Goal: Information Seeking & Learning: Learn about a topic

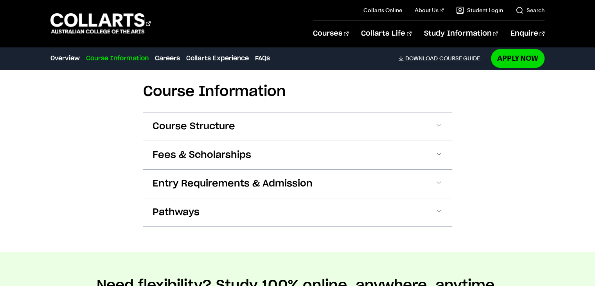
scroll to position [831, 0]
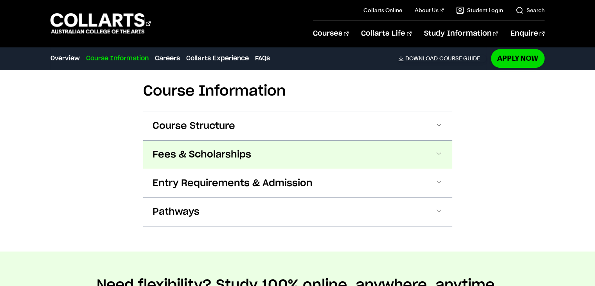
click at [447, 144] on button "Fees & Scholarships" at bounding box center [297, 155] width 309 height 28
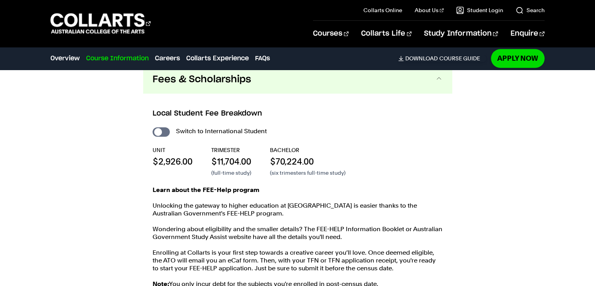
scroll to position [906, 0]
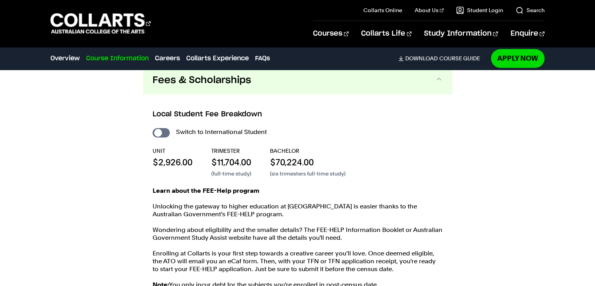
click at [438, 83] on span at bounding box center [439, 80] width 8 height 10
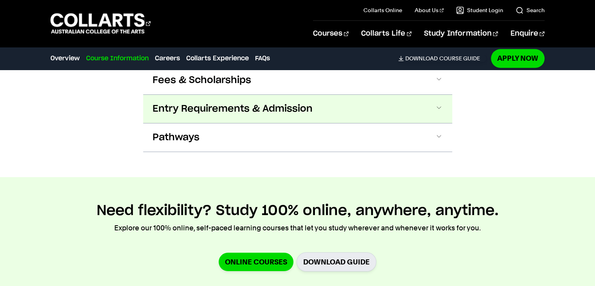
click at [438, 102] on button "Entry Requirements & Admission" at bounding box center [297, 109] width 309 height 28
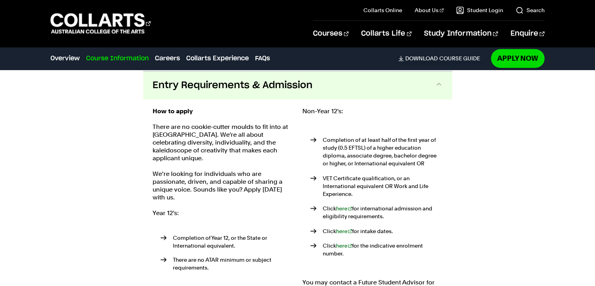
click at [437, 82] on span at bounding box center [439, 85] width 8 height 10
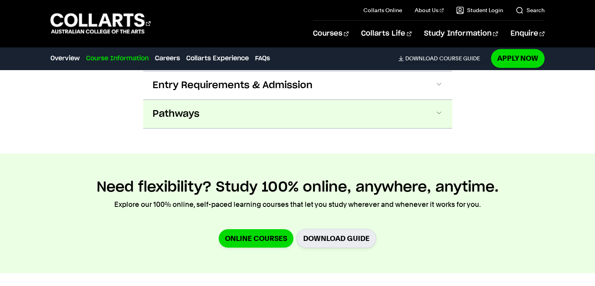
click at [434, 105] on button "Pathways" at bounding box center [297, 114] width 309 height 28
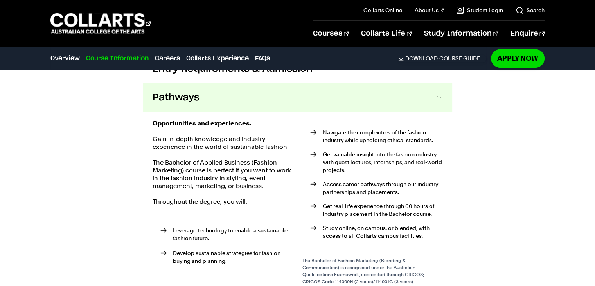
scroll to position [945, 0]
click at [437, 103] on button "Pathways" at bounding box center [297, 98] width 309 height 28
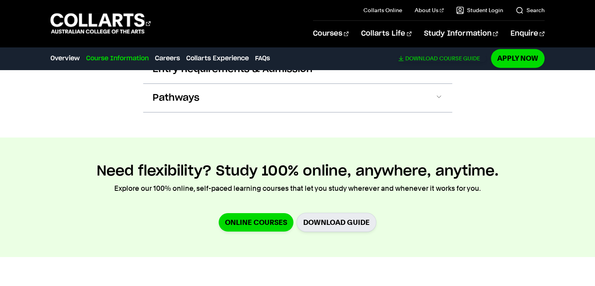
click at [434, 57] on span "Download" at bounding box center [422, 58] width 32 height 7
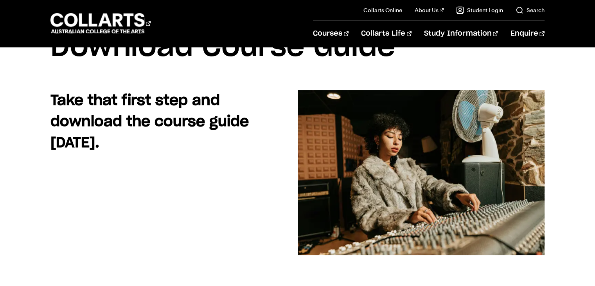
scroll to position [47, 0]
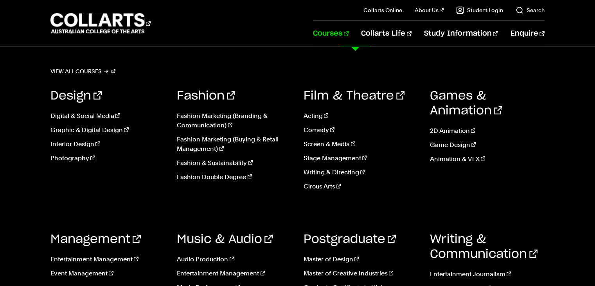
click at [349, 30] on link "Courses" at bounding box center [331, 34] width 36 height 26
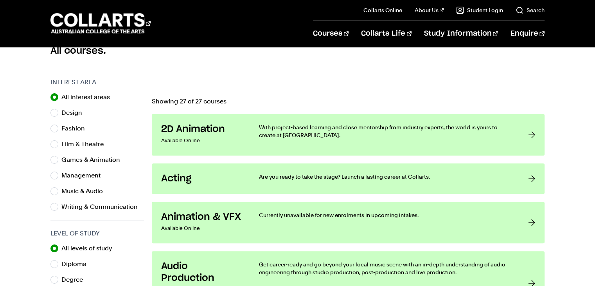
scroll to position [222, 0]
click at [55, 112] on input "Design" at bounding box center [55, 112] width 8 height 8
radio input "true"
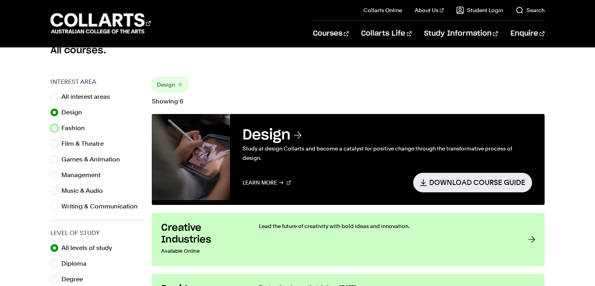
click at [55, 127] on input "Fashion" at bounding box center [55, 128] width 8 height 8
radio input "true"
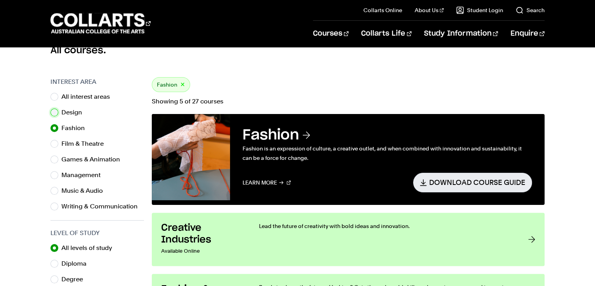
click at [55, 113] on input "Design" at bounding box center [55, 112] width 8 height 8
radio input "true"
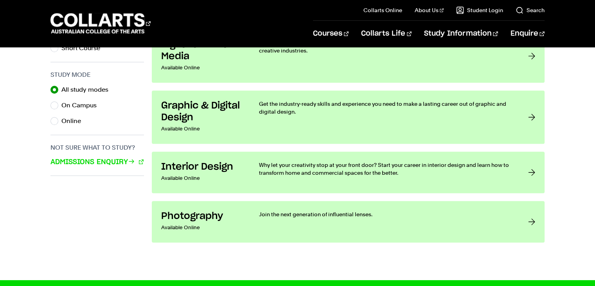
scroll to position [516, 0]
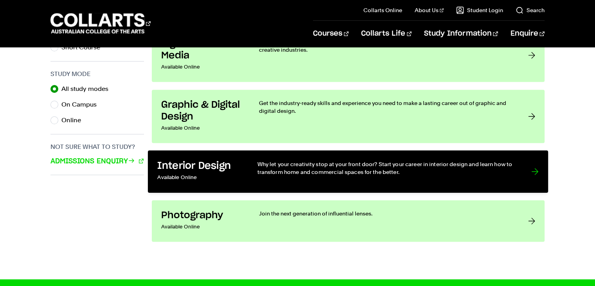
click at [539, 166] on link "Interior Design Available Online Why let your creativity stop at your front doo…" at bounding box center [348, 171] width 401 height 42
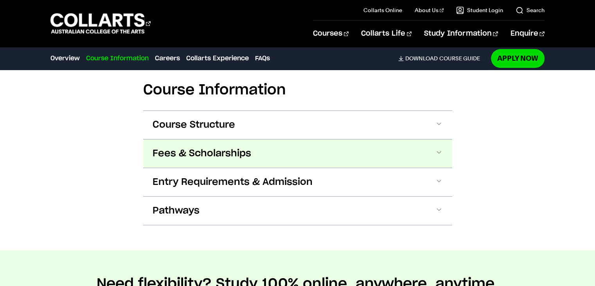
click at [438, 151] on span at bounding box center [439, 153] width 8 height 10
